Goal: Transaction & Acquisition: Purchase product/service

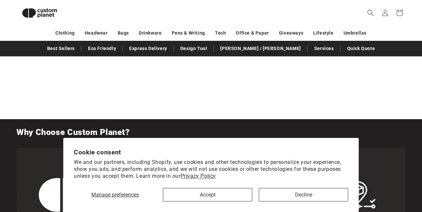
scroll to position [685, 0]
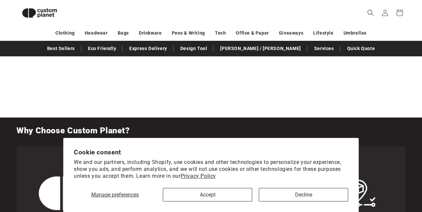
click at [401, 15] on icon at bounding box center [400, 13] width 15 height 15
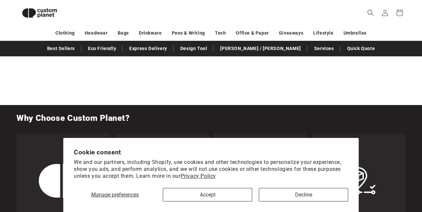
scroll to position [713, 0]
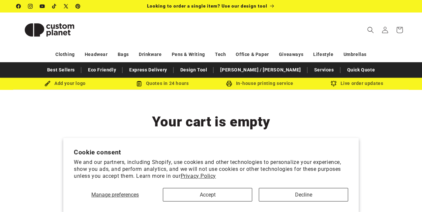
click at [388, 24] on span at bounding box center [385, 30] width 15 height 15
click at [268, 174] on p "We and our partners, including Shopify, use cookies and other technologies to p…" at bounding box center [211, 169] width 275 height 20
click at [302, 197] on button "Decline" at bounding box center [303, 195] width 89 height 14
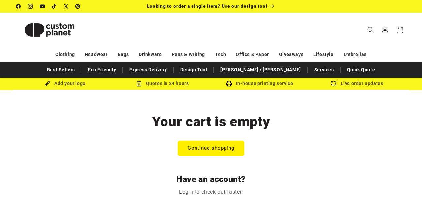
click at [211, 155] on link "Continue shopping" at bounding box center [211, 149] width 67 height 16
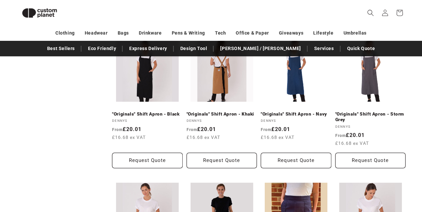
scroll to position [244, 0]
click at [151, 164] on button "Request Quote" at bounding box center [147, 161] width 71 height 16
click at [148, 165] on button "Request Quote" at bounding box center [147, 161] width 71 height 16
click at [392, 18] on span at bounding box center [385, 13] width 15 height 15
